Goal: Entertainment & Leisure: Browse casually

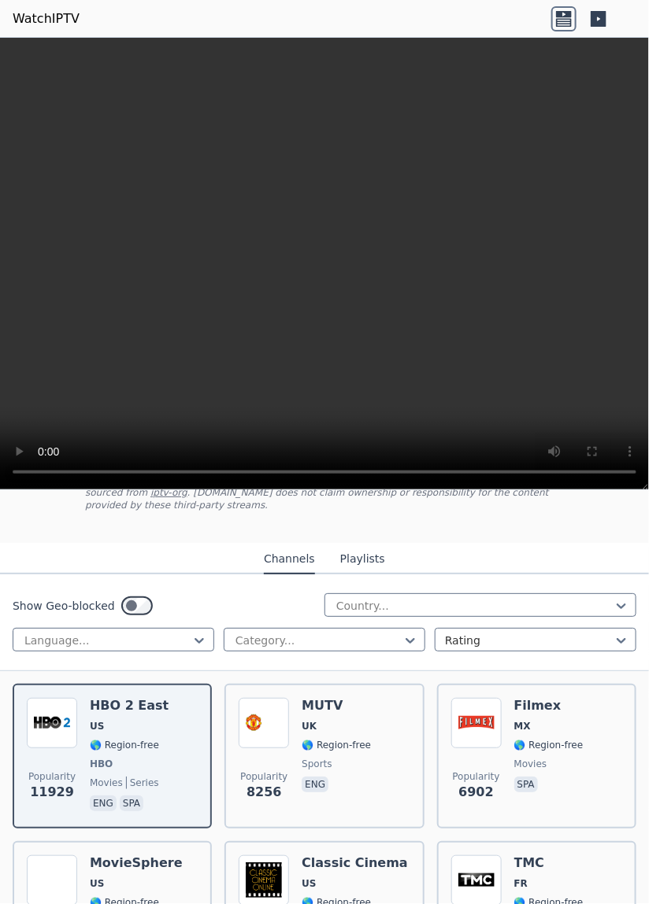
scroll to position [120, 0]
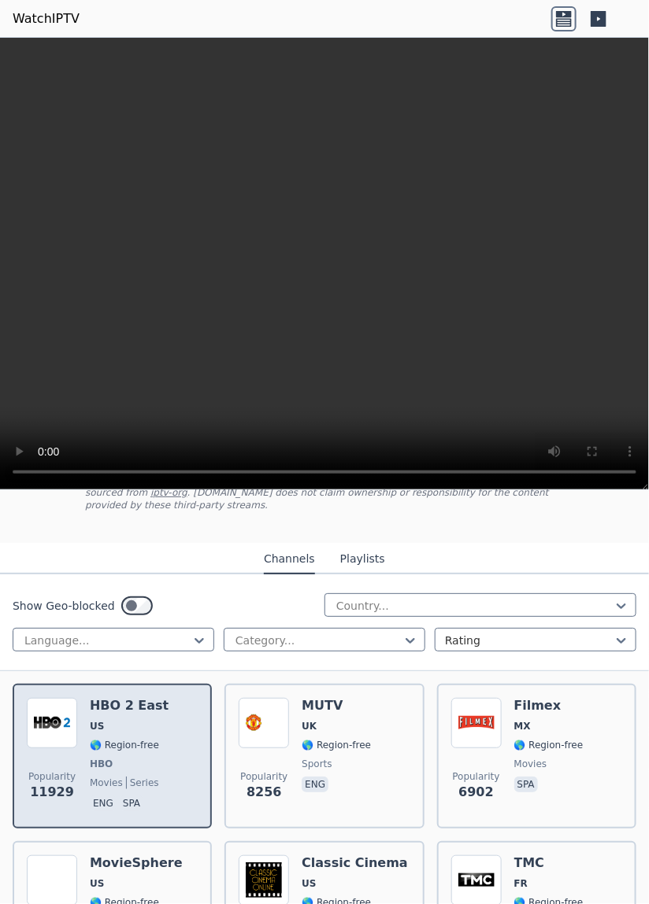
click at [46, 720] on img at bounding box center [52, 723] width 50 height 50
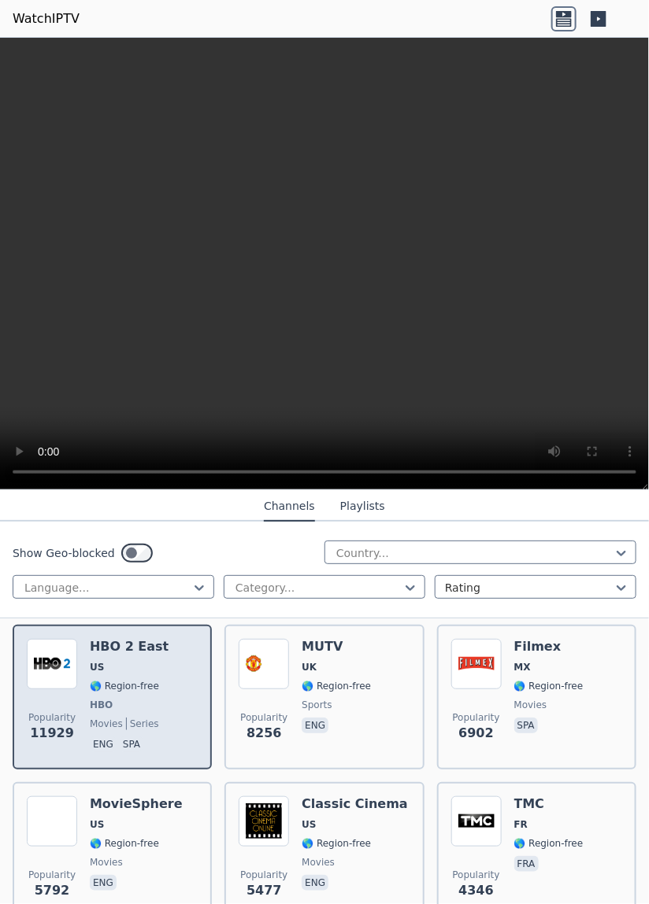
scroll to position [179, 0]
click at [164, 697] on div "Popularity 11929 HBO 2 East US 🌎 Region-free HBO movies series eng spa" at bounding box center [112, 696] width 171 height 117
click at [174, 696] on div "Popularity 11929 HBO 2 East US 🌎 Region-free HBO movies series eng spa" at bounding box center [112, 696] width 171 height 117
click at [176, 705] on div "Popularity 11929 HBO 2 East US 🌎 Region-free HBO movies series eng spa" at bounding box center [112, 696] width 171 height 117
click at [176, 686] on div "Popularity 11929 HBO 2 East US 🌎 Region-free HBO movies series eng spa" at bounding box center [112, 696] width 171 height 117
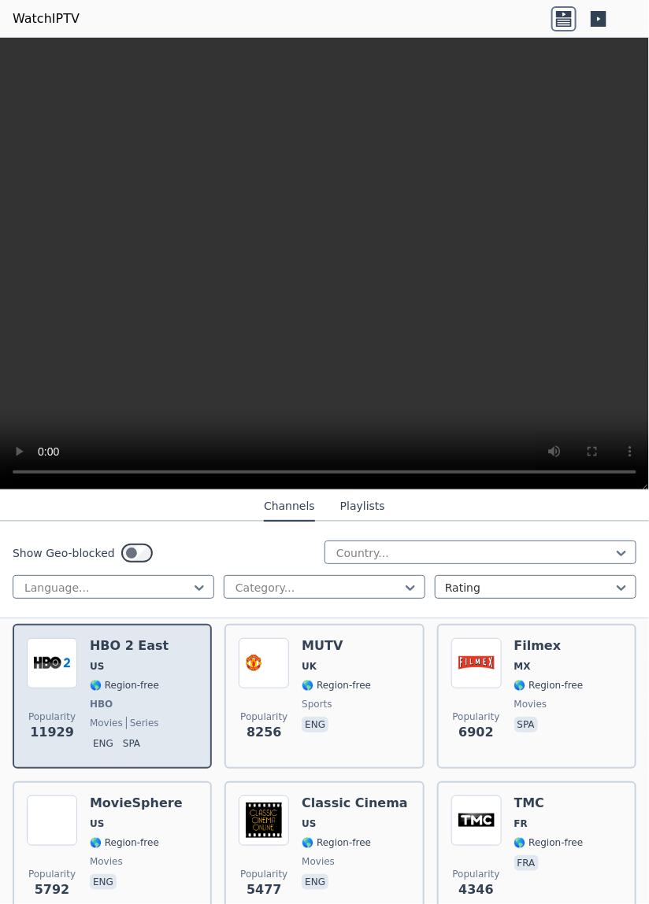
click at [168, 677] on div "Popularity 11929 HBO 2 East US 🌎 Region-free HBO movies series eng spa" at bounding box center [112, 696] width 171 height 117
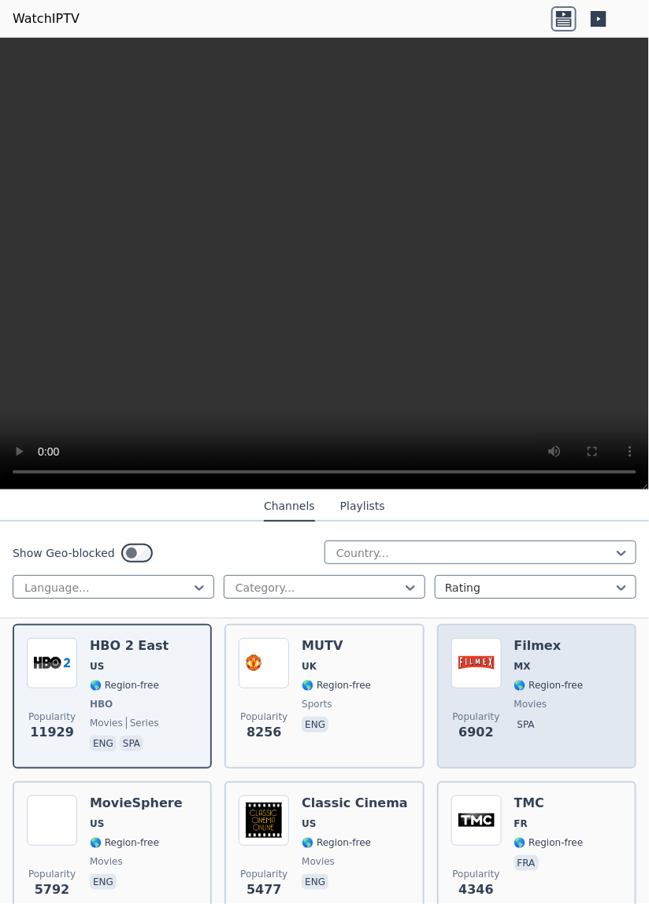
click at [550, 679] on span "🌎 Region-free" at bounding box center [548, 685] width 69 height 13
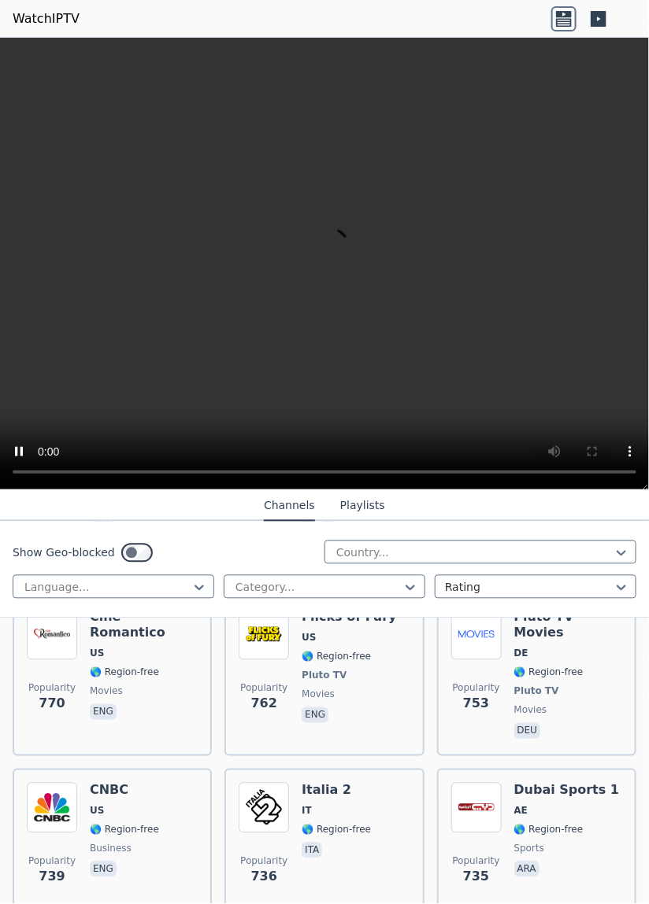
scroll to position [6355, 0]
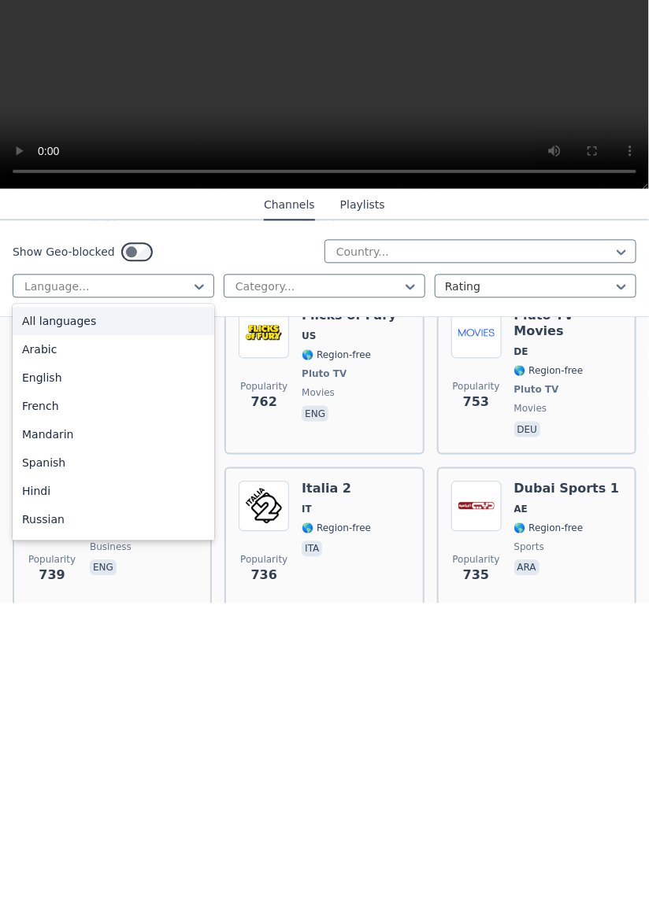
click at [39, 687] on div "English" at bounding box center [114, 679] width 202 height 28
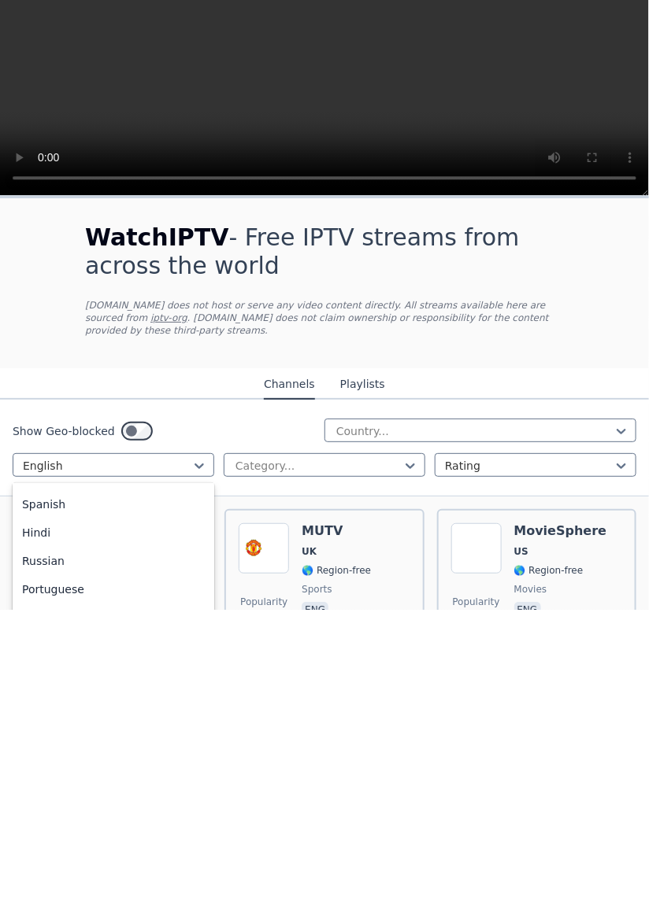
scroll to position [139, 0]
click at [39, 793] on div "Spanish" at bounding box center [114, 798] width 202 height 28
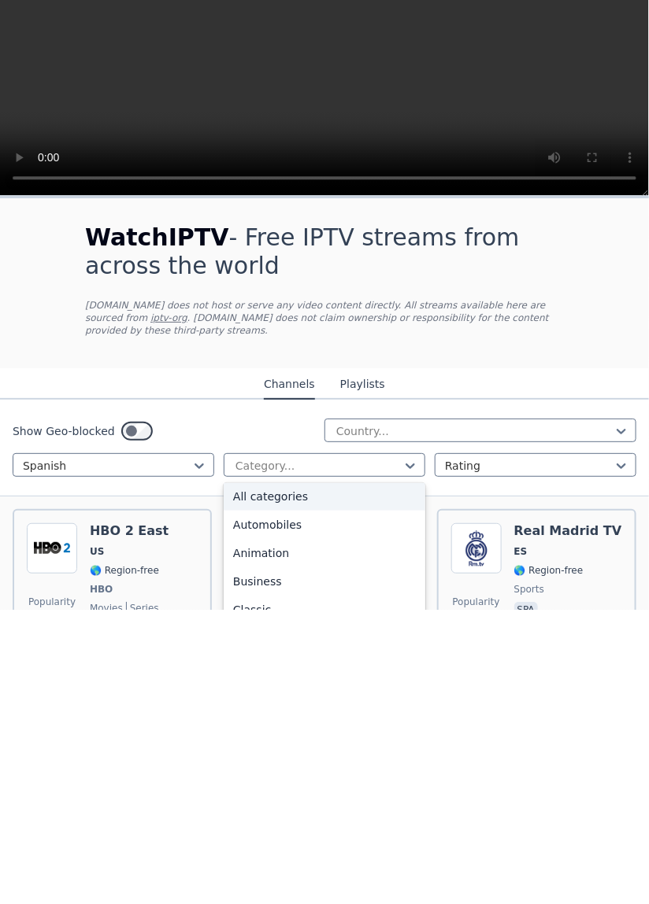
scroll to position [3, 0]
click at [357, 779] on div "All categories" at bounding box center [325, 792] width 202 height 28
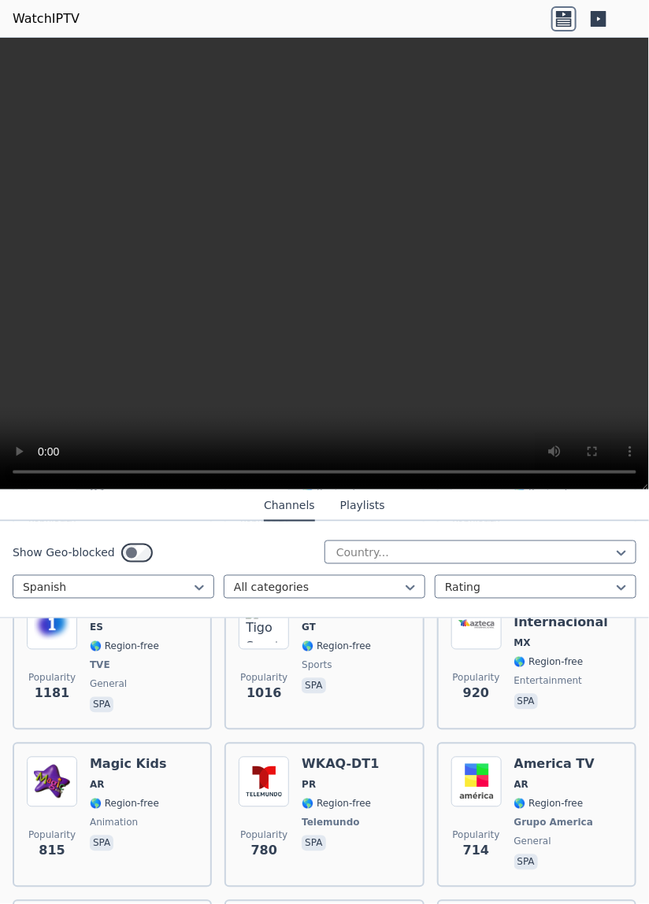
scroll to position [683, 0]
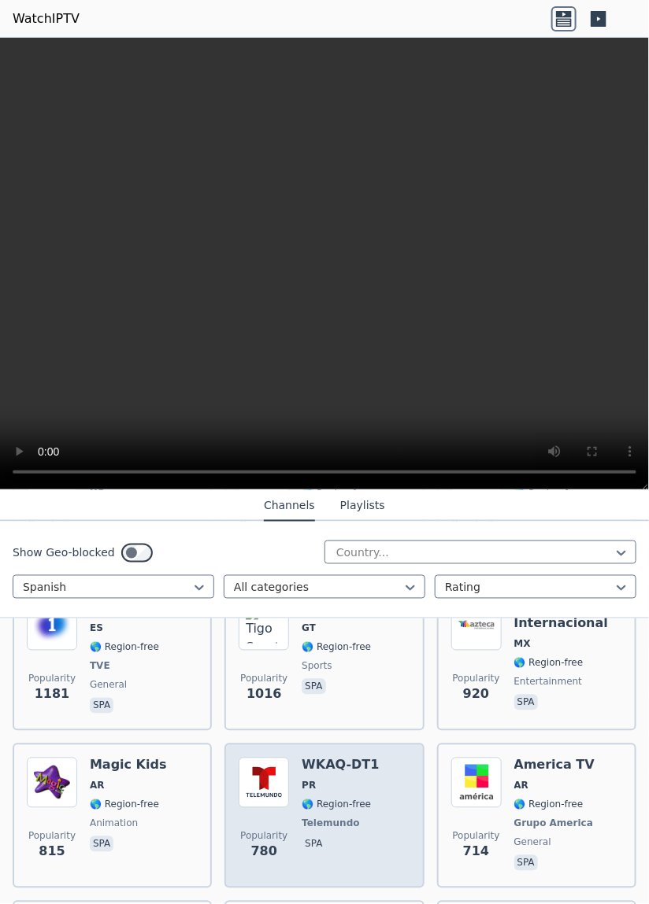
click at [260, 775] on img at bounding box center [264, 783] width 50 height 50
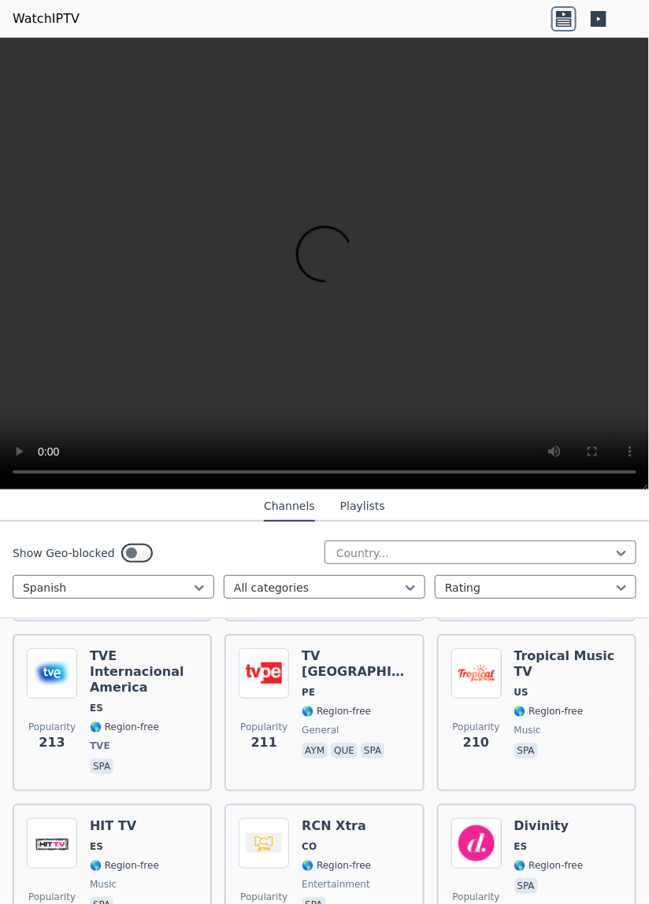
scroll to position [3000, 0]
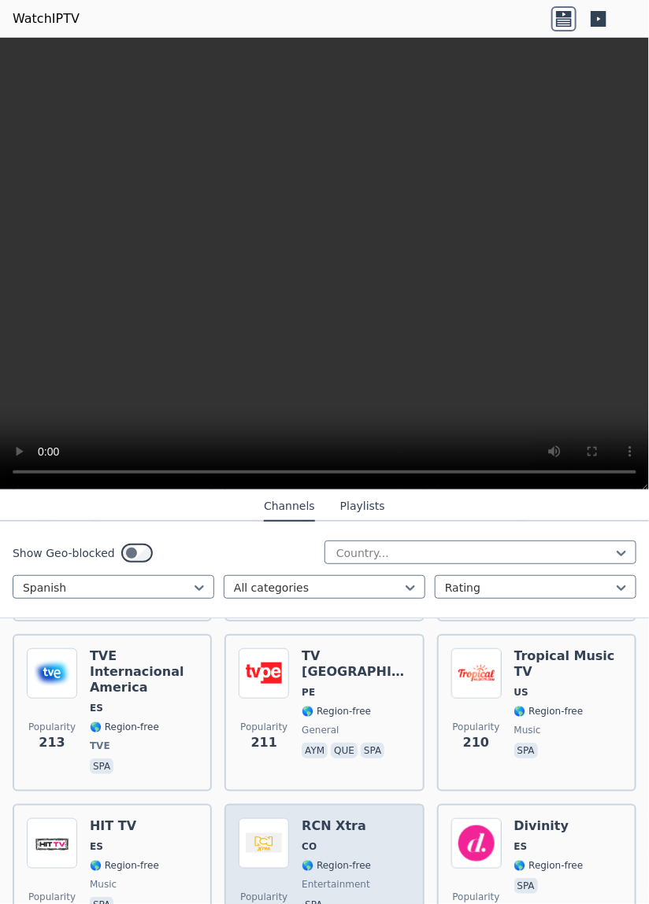
click at [369, 819] on div "Popularity 203 RCN Xtra CO 🌎 Region-free entertainment spa" at bounding box center [324, 875] width 171 height 113
click at [287, 882] on span "Popularity 203" at bounding box center [264, 907] width 50 height 50
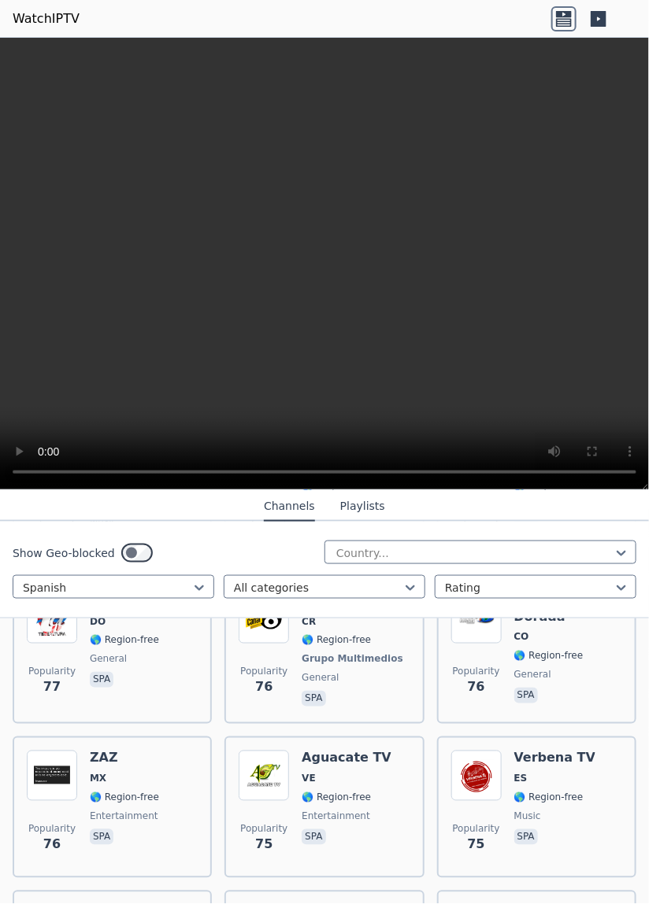
scroll to position [10188, 0]
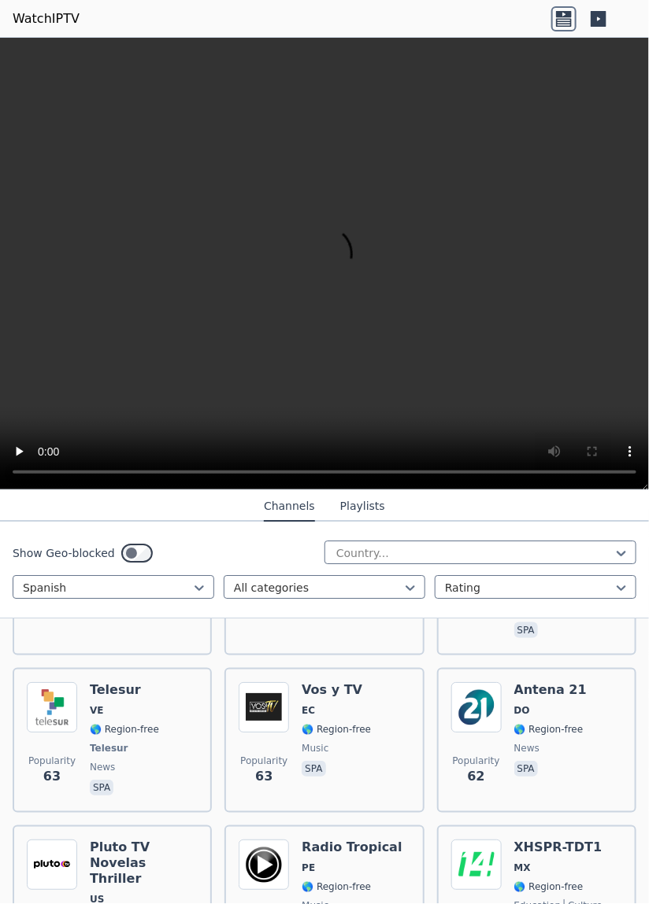
scroll to position [12370, 0]
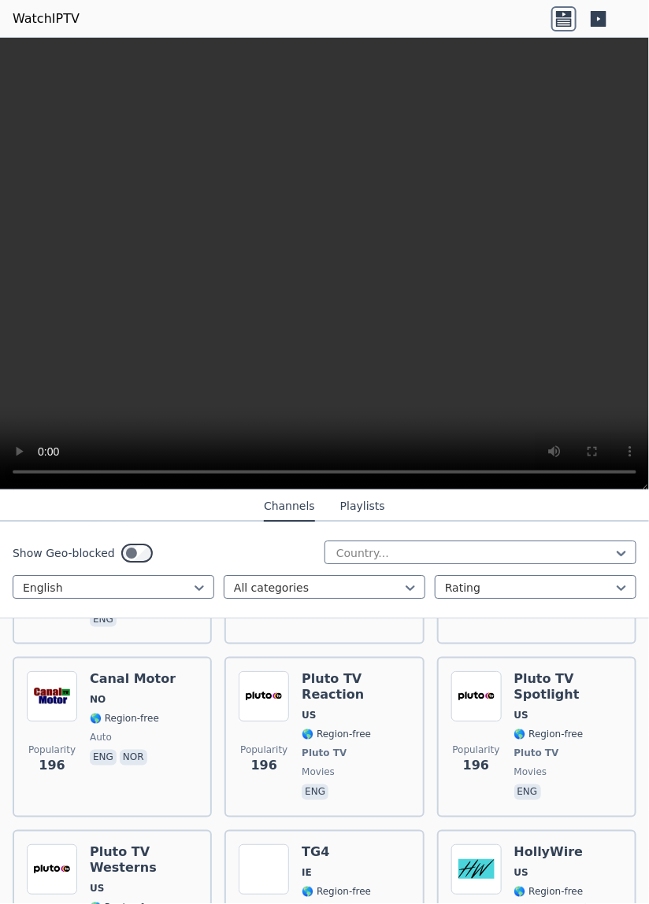
scroll to position [12401, 0]
